Goal: Check status

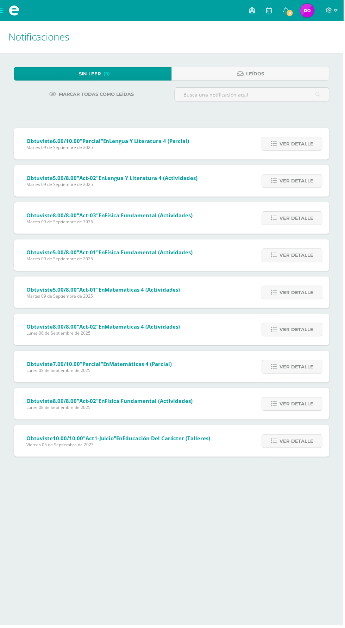
click at [300, 145] on span "Ver detalle" at bounding box center [298, 144] width 34 height 13
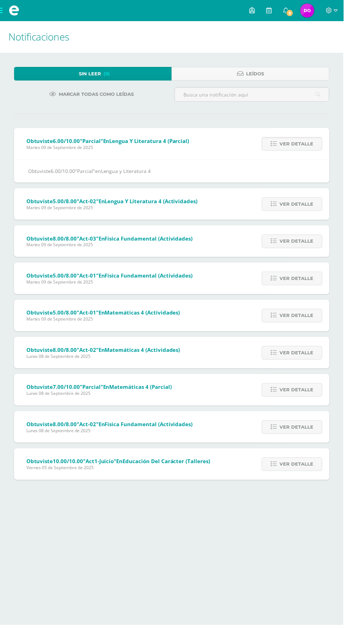
click at [301, 139] on span "Ver detalle" at bounding box center [298, 144] width 34 height 13
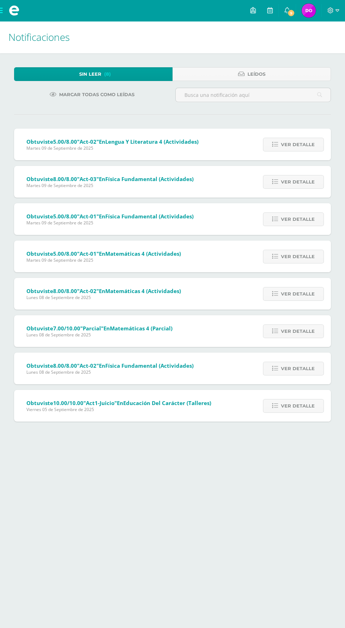
click at [296, 144] on span "Ver detalle" at bounding box center [298, 144] width 34 height 13
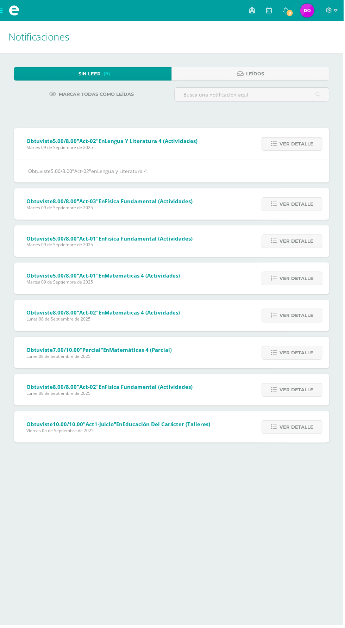
click at [295, 144] on span "Ver detalle" at bounding box center [298, 144] width 34 height 13
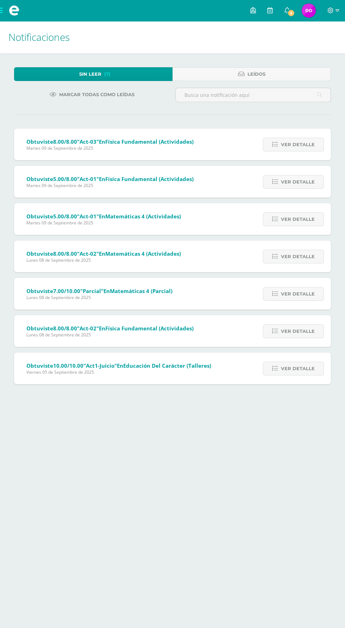
click at [300, 147] on span "Ver detalle" at bounding box center [298, 144] width 34 height 13
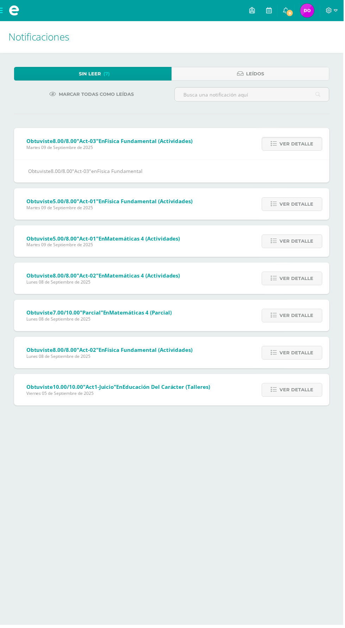
click at [301, 144] on span "Ver detalle" at bounding box center [298, 144] width 34 height 13
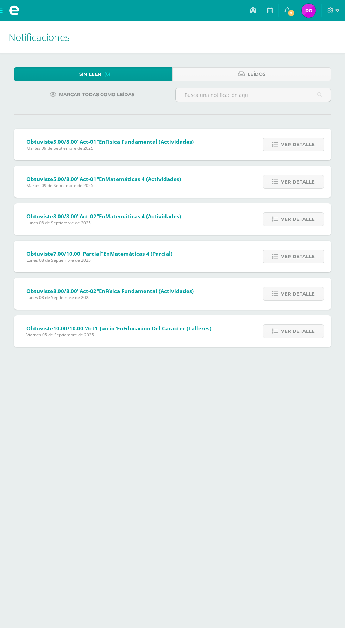
click at [299, 144] on span "Ver detalle" at bounding box center [298, 144] width 34 height 13
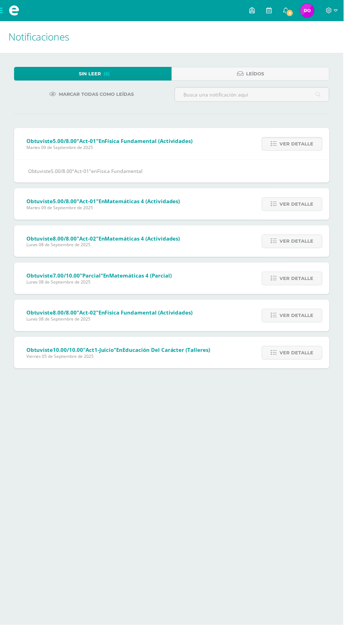
click at [309, 145] on span "Ver detalle" at bounding box center [298, 144] width 34 height 13
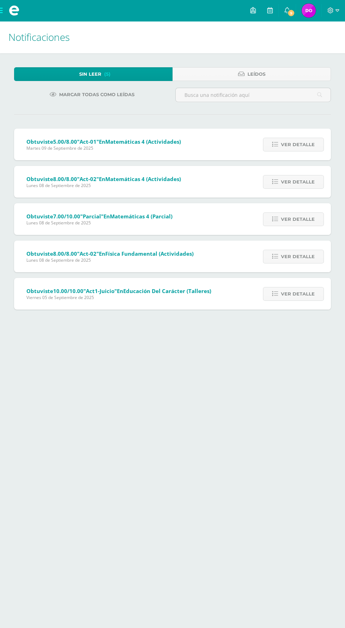
click at [306, 144] on span "Ver detalle" at bounding box center [298, 144] width 34 height 13
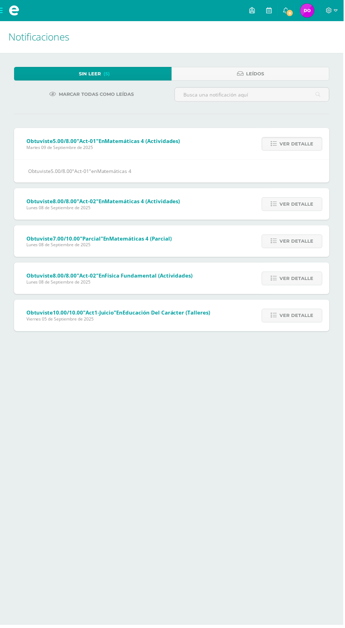
click at [303, 148] on span "Ver detalle" at bounding box center [298, 144] width 34 height 13
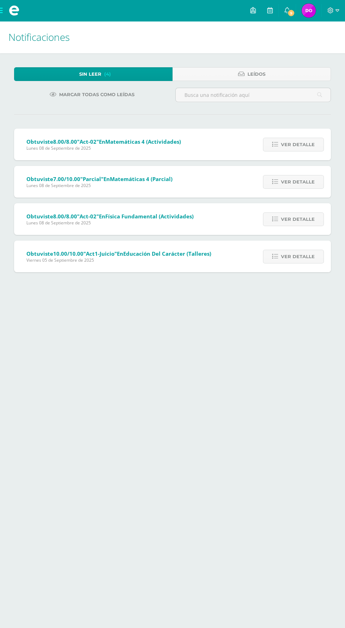
click at [304, 147] on span "Ver detalle" at bounding box center [298, 144] width 34 height 13
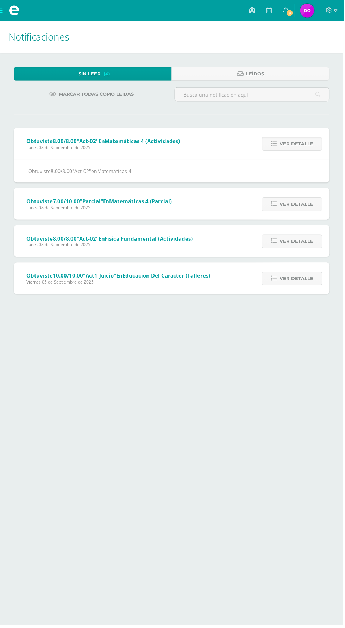
click at [306, 148] on span "Ver detalle" at bounding box center [298, 144] width 34 height 13
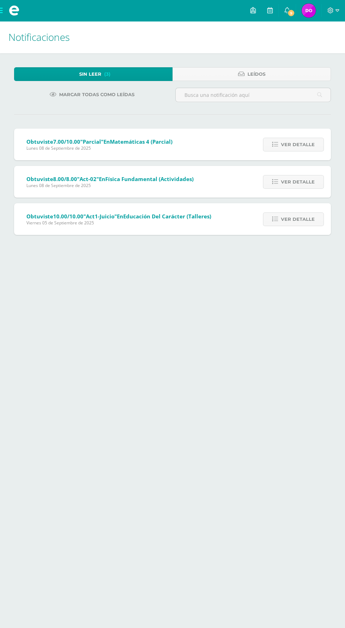
click at [304, 147] on span "Ver detalle" at bounding box center [298, 144] width 34 height 13
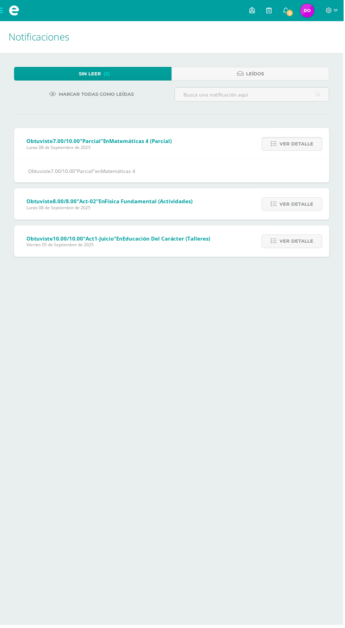
click at [307, 148] on span "Ver detalle" at bounding box center [298, 144] width 34 height 13
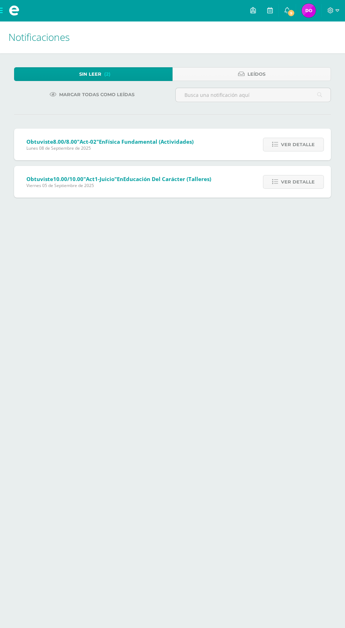
click at [308, 147] on span "Ver detalle" at bounding box center [298, 144] width 34 height 13
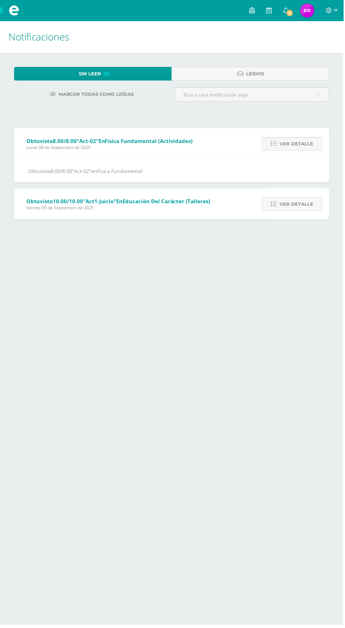
click at [312, 148] on span "Ver detalle" at bounding box center [298, 144] width 34 height 13
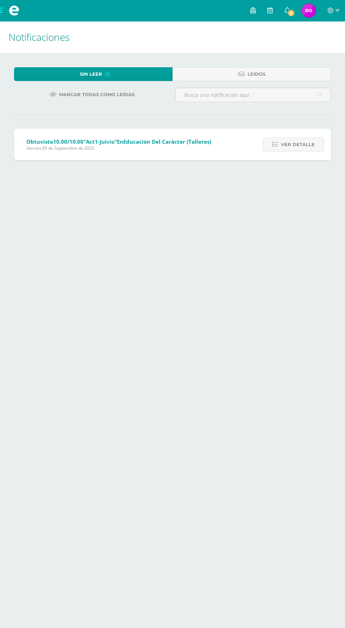
click at [297, 142] on span "Ver detalle" at bounding box center [298, 144] width 34 height 13
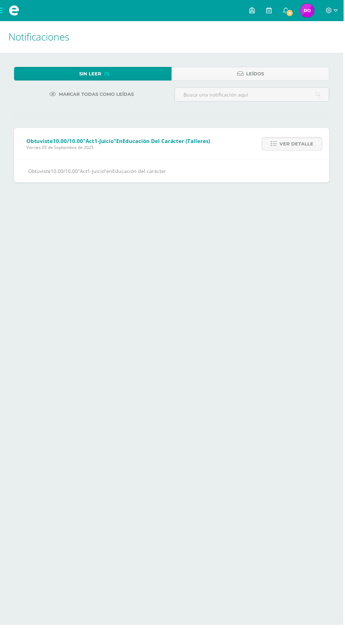
click at [302, 144] on span "Ver detalle" at bounding box center [298, 144] width 34 height 13
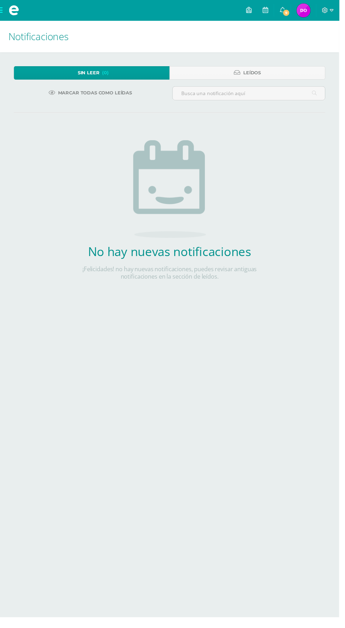
click at [318, 11] on span "Dalía Alexandra Mi Perfil" at bounding box center [309, 11] width 17 height 14
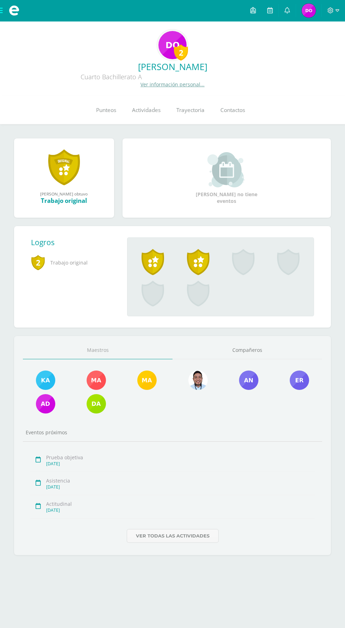
click at [94, 122] on link "Punteos" at bounding box center [106, 110] width 36 height 28
